Goal: Navigation & Orientation: Find specific page/section

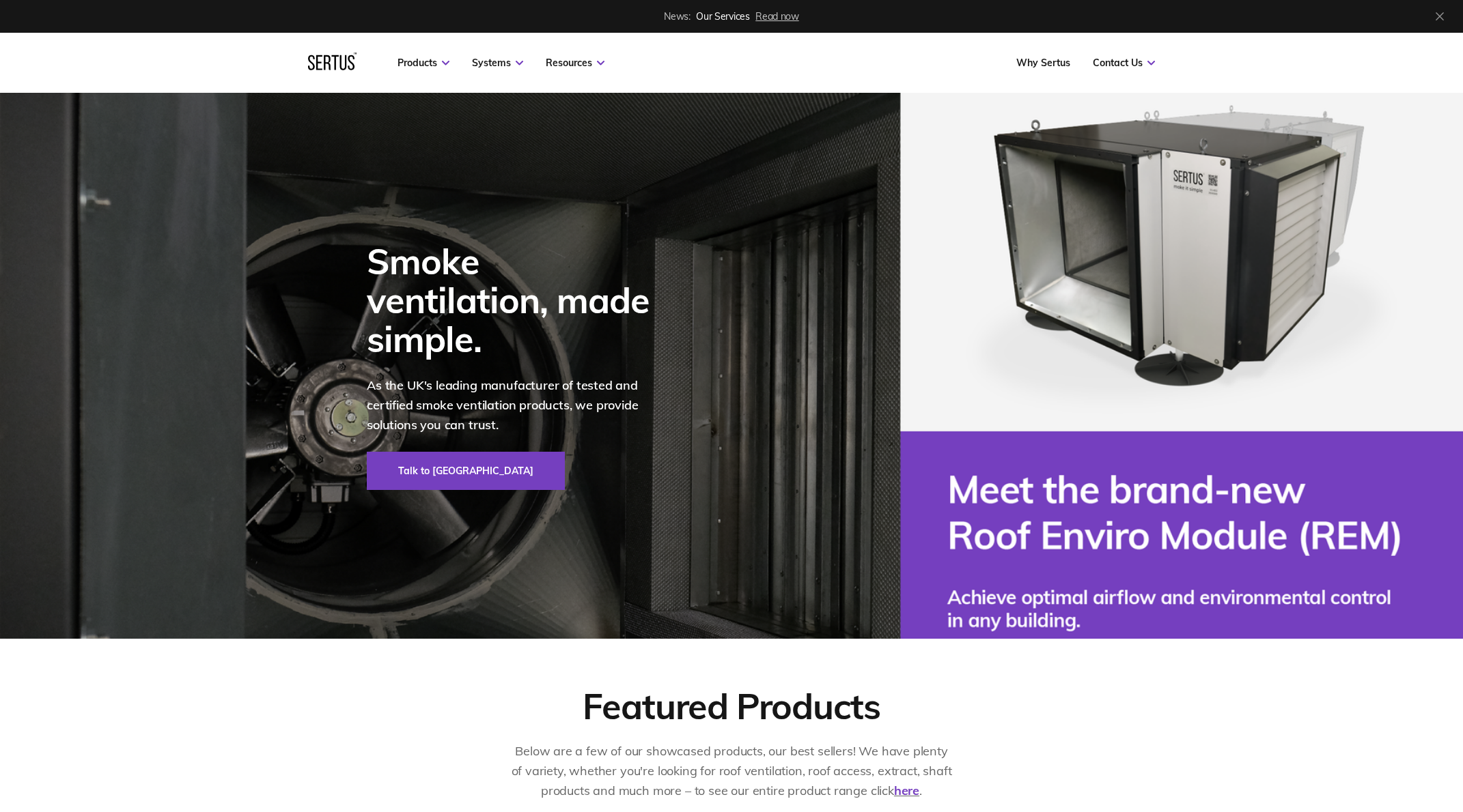
click at [770, 12] on span "Read now" at bounding box center [777, 16] width 43 height 12
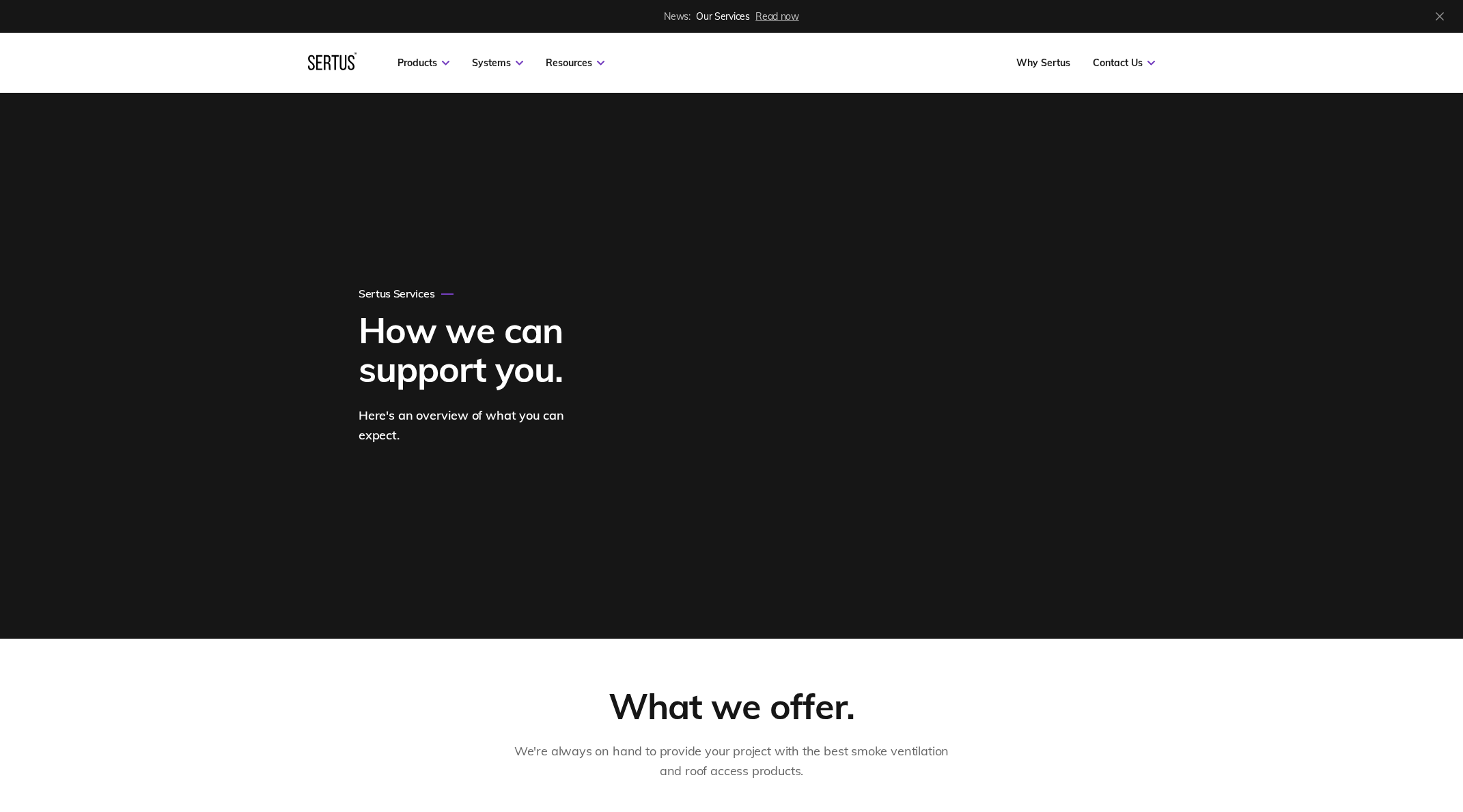
click at [715, 19] on link "News: Our Services Read now" at bounding box center [730, 16] width 134 height 11
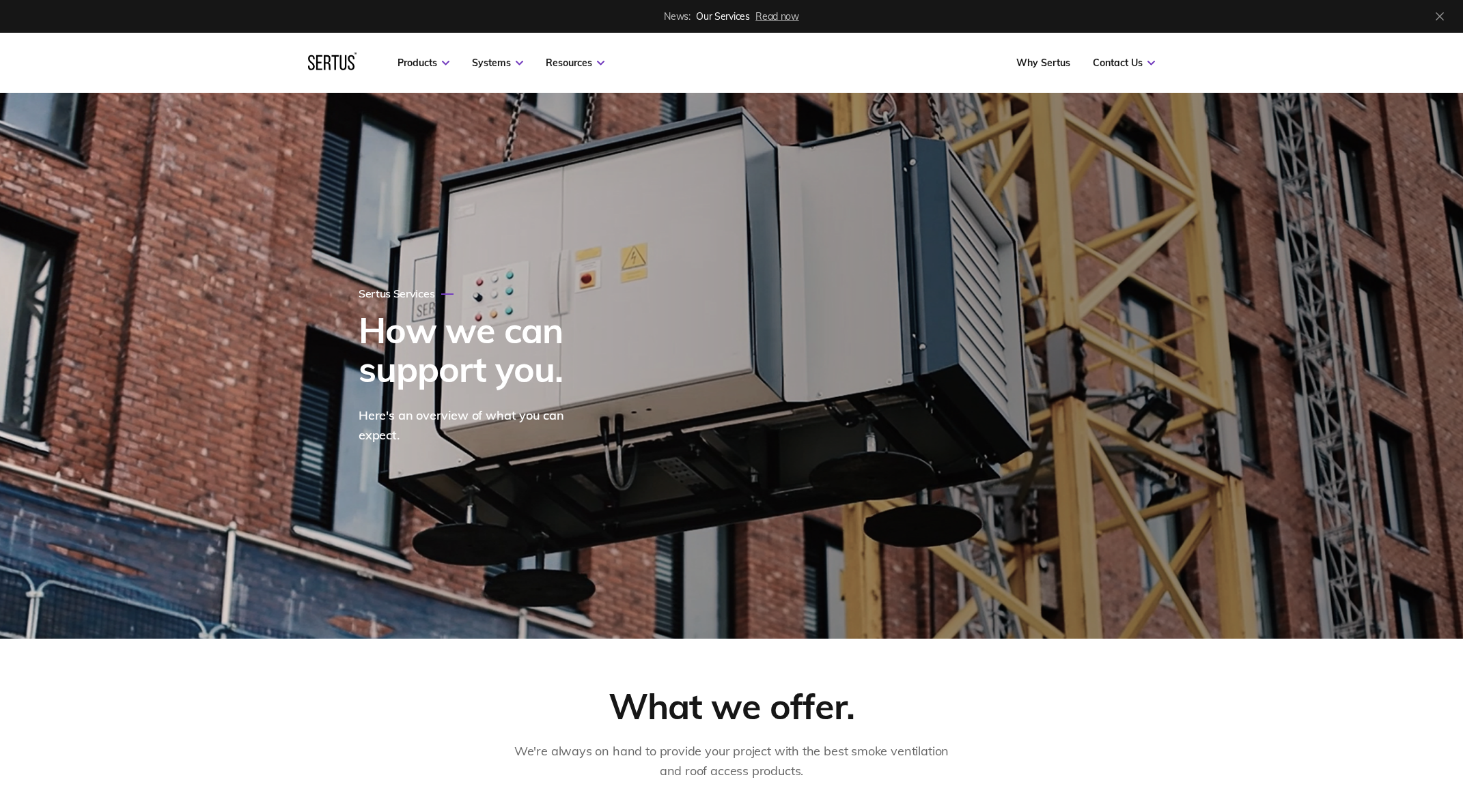
click at [682, 11] on span "News:" at bounding box center [677, 16] width 26 height 12
